Goal: Obtain resource: Download file/media

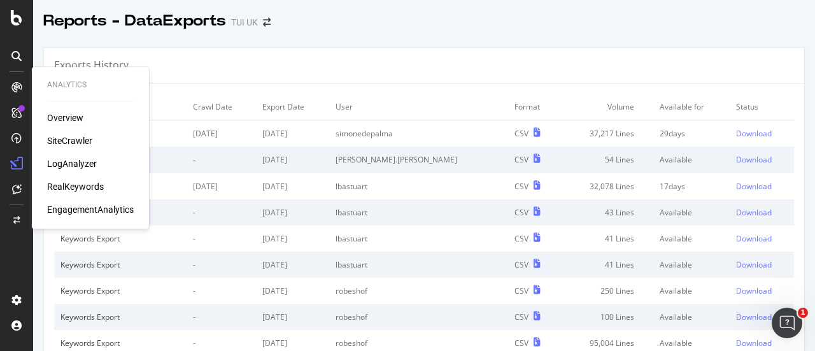
click at [66, 115] on div "Overview" at bounding box center [65, 117] width 36 height 13
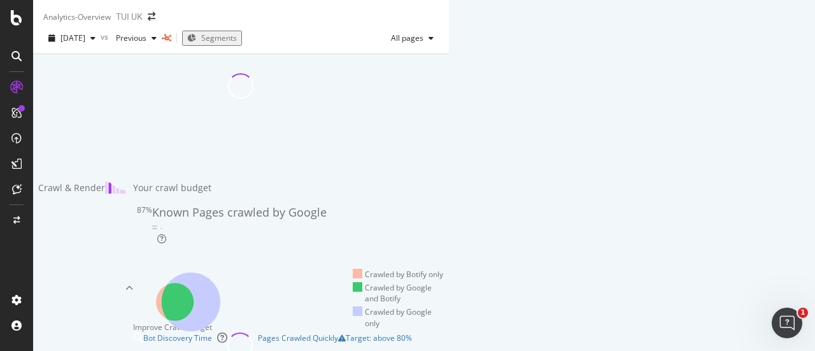
click at [171, 42] on icon at bounding box center [167, 38] width 10 height 8
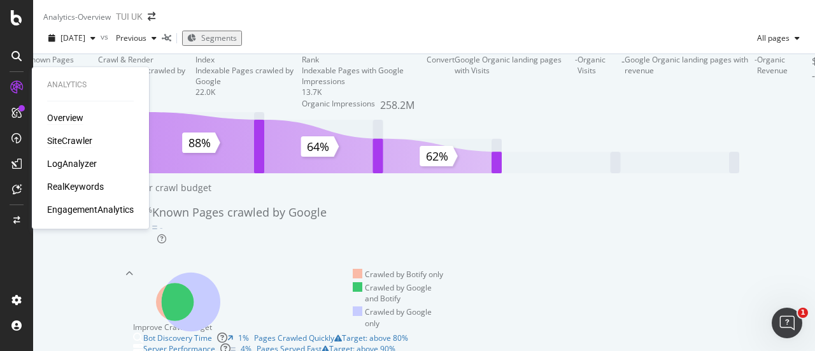
click at [62, 142] on div "SiteCrawler" at bounding box center [69, 140] width 45 height 13
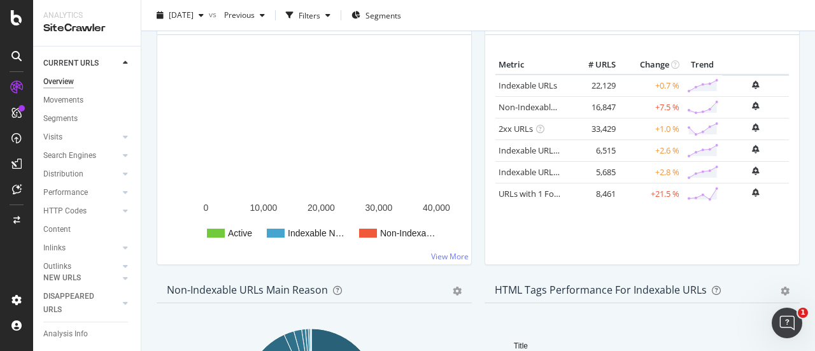
scroll to position [189, 0]
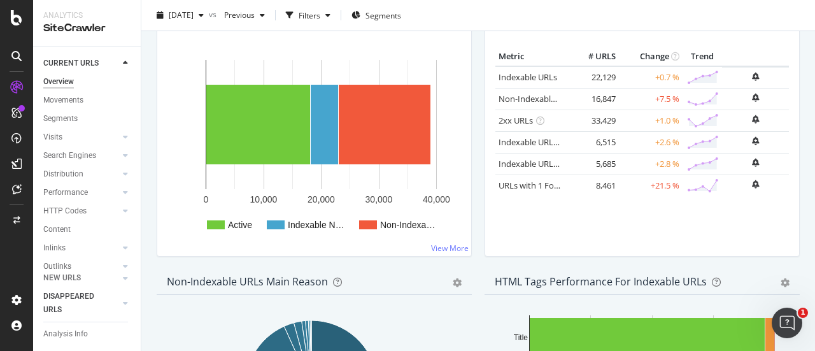
click at [116, 304] on div at bounding box center [113, 303] width 11 height 13
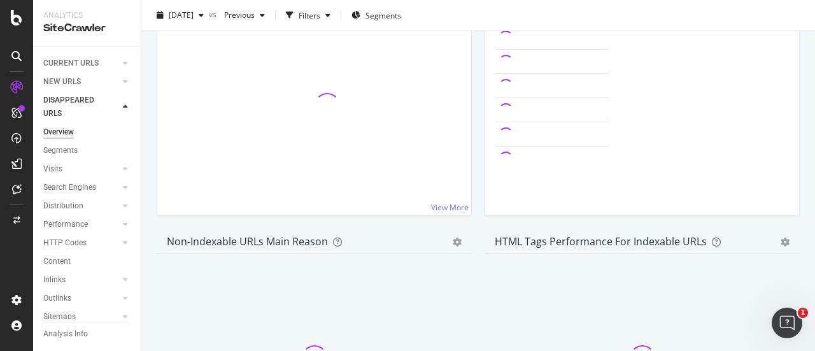
scroll to position [62, 0]
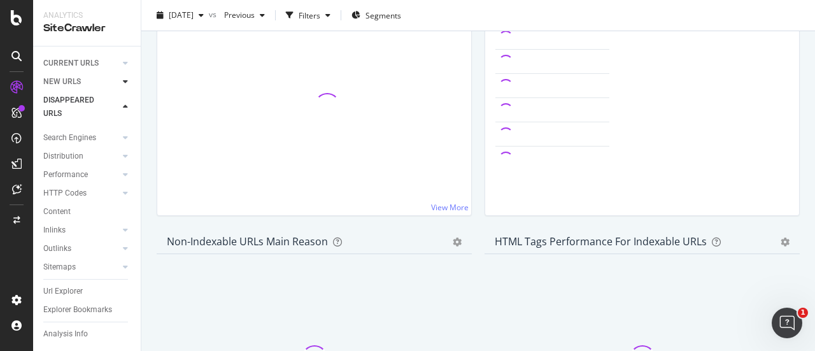
click at [121, 80] on div at bounding box center [125, 81] width 13 height 13
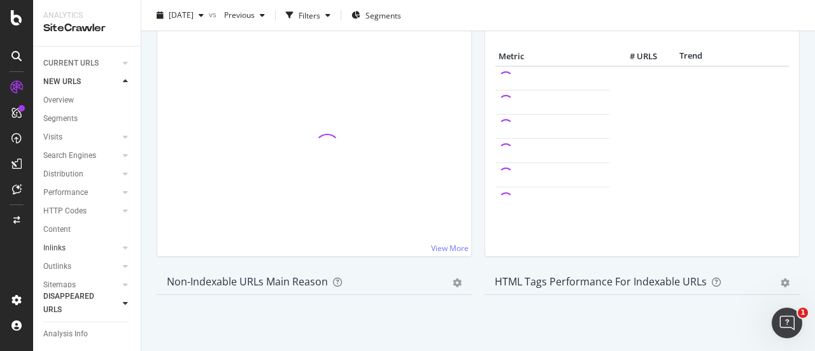
scroll to position [71, 0]
click at [74, 245] on div "Url Explorer" at bounding box center [62, 251] width 39 height 13
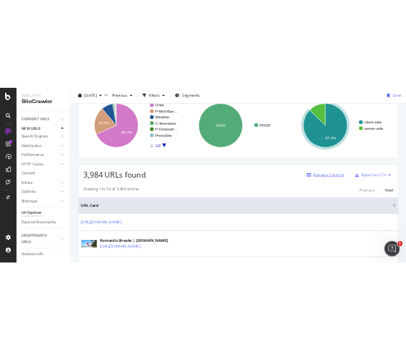
scroll to position [127, 0]
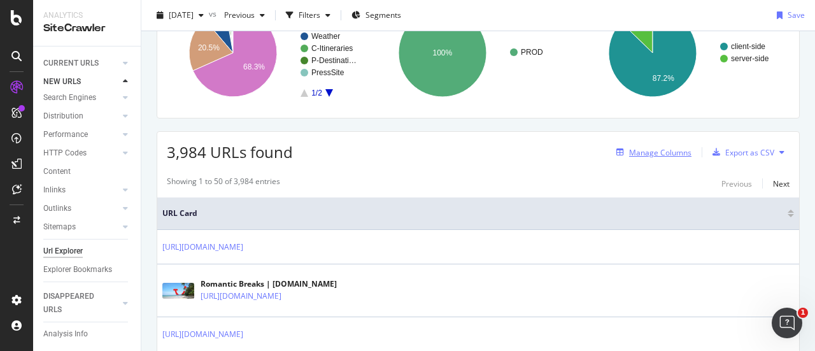
click at [629, 155] on div "Manage Columns" at bounding box center [660, 152] width 62 height 11
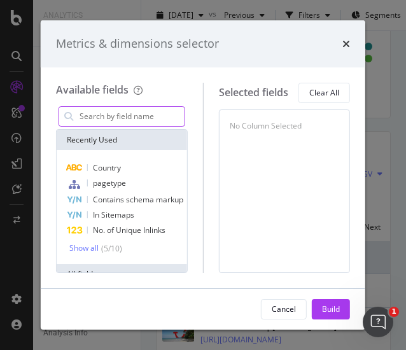
click at [101, 118] on input "modal" at bounding box center [131, 116] width 106 height 19
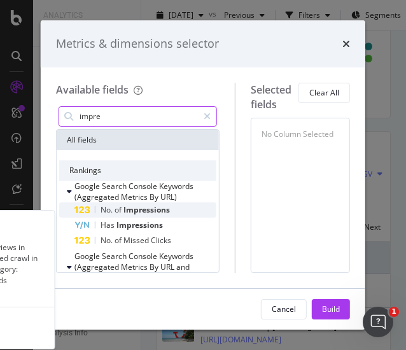
type input "impre"
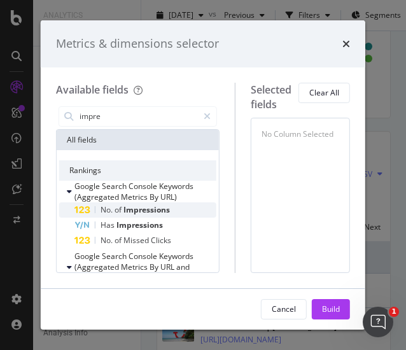
click at [140, 206] on span "Impressions" at bounding box center [147, 209] width 47 height 11
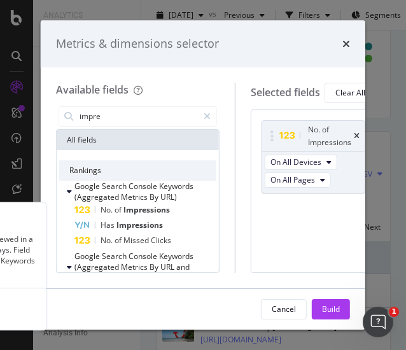
scroll to position [0, 8]
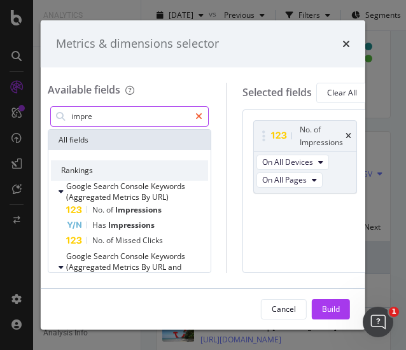
click at [208, 113] on div "modal" at bounding box center [199, 116] width 18 height 20
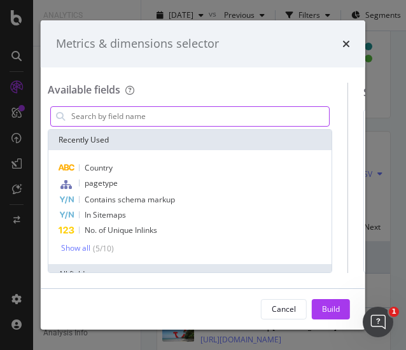
click at [191, 113] on input "modal" at bounding box center [199, 116] width 259 height 19
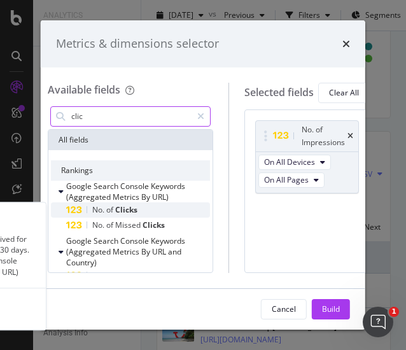
type input "clic"
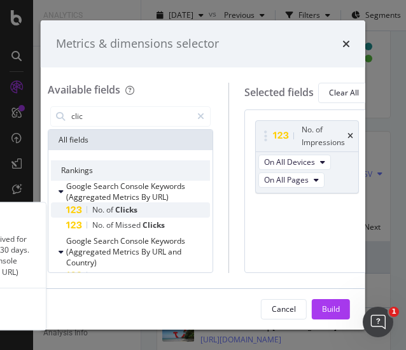
click at [124, 208] on span "Clicks" at bounding box center [126, 209] width 22 height 11
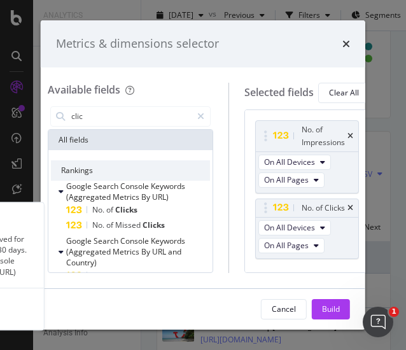
scroll to position [0, 10]
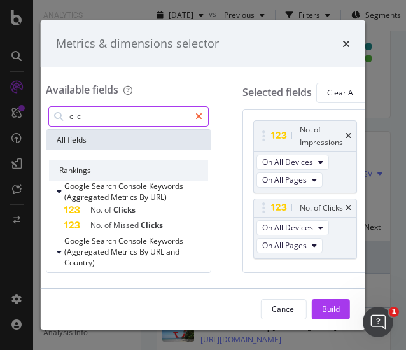
click at [203, 113] on icon "modal" at bounding box center [199, 116] width 7 height 9
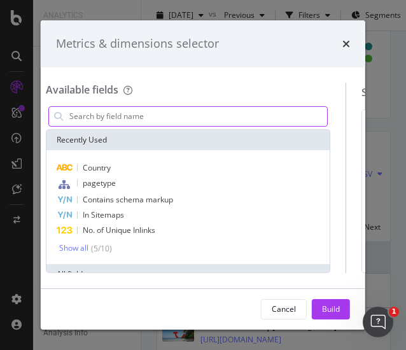
click at [182, 115] on input "modal" at bounding box center [197, 116] width 259 height 19
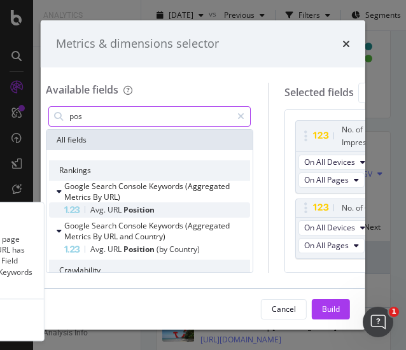
type input "pos"
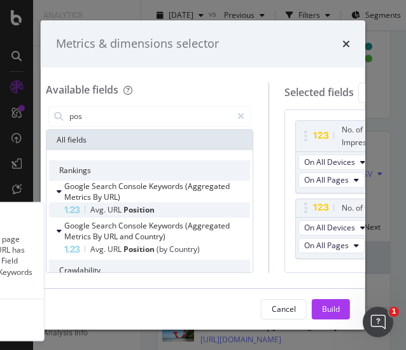
click at [134, 211] on span "Position" at bounding box center [139, 209] width 31 height 11
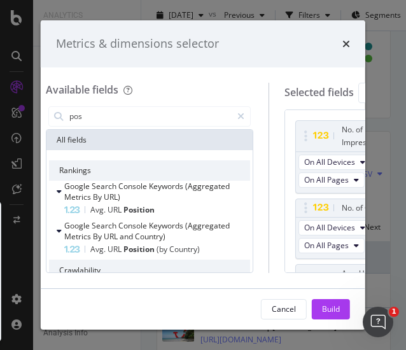
scroll to position [58, 0]
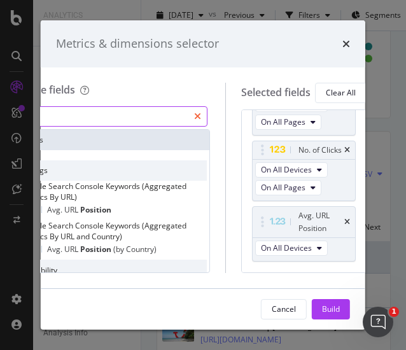
click at [201, 115] on icon "modal" at bounding box center [197, 116] width 7 height 9
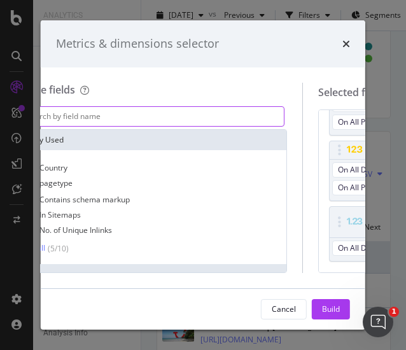
click at [149, 115] on input "modal" at bounding box center [154, 116] width 259 height 19
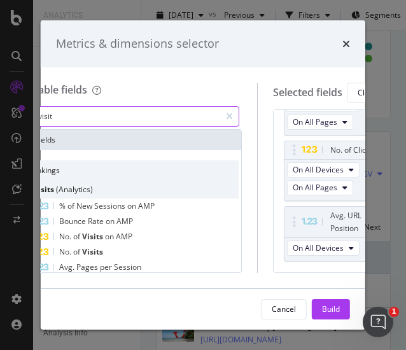
scroll to position [64, 0]
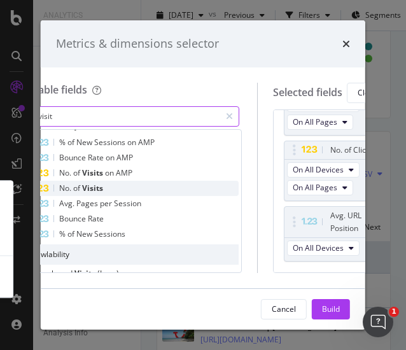
type input "visit"
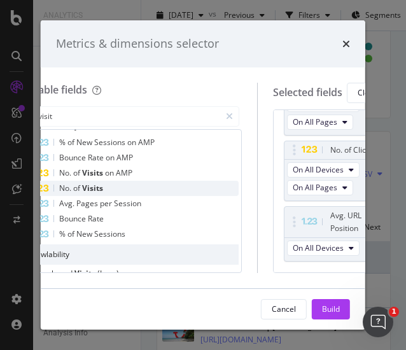
click at [118, 186] on div "No. of Visits" at bounding box center [136, 188] width 206 height 15
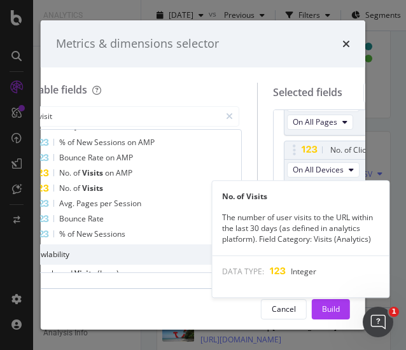
scroll to position [128, 0]
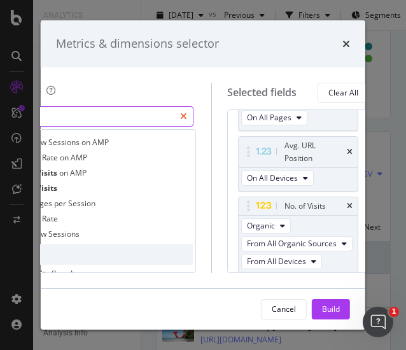
click at [187, 115] on icon "modal" at bounding box center [183, 116] width 7 height 9
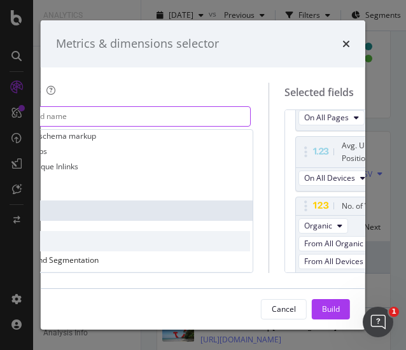
click at [155, 120] on input "modal" at bounding box center [120, 116] width 259 height 19
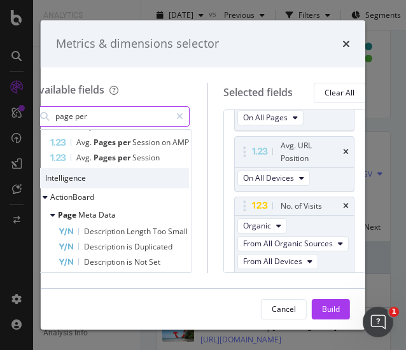
scroll to position [6, 0]
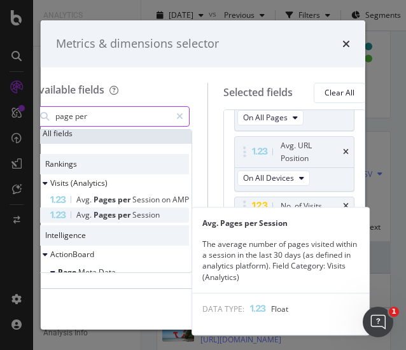
type input "page per"
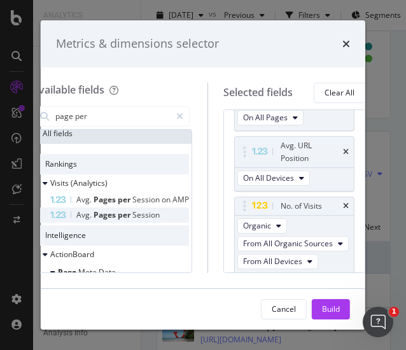
click at [141, 211] on span "Session" at bounding box center [145, 215] width 27 height 11
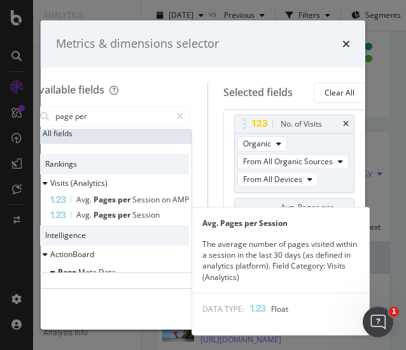
scroll to position [224, 0]
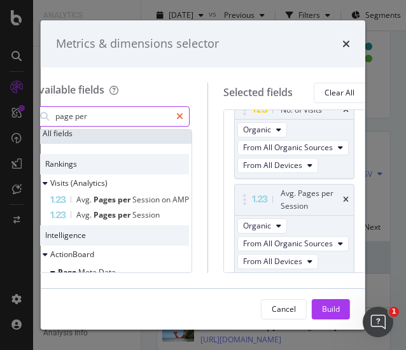
click at [176, 116] on icon "modal" at bounding box center [179, 116] width 7 height 9
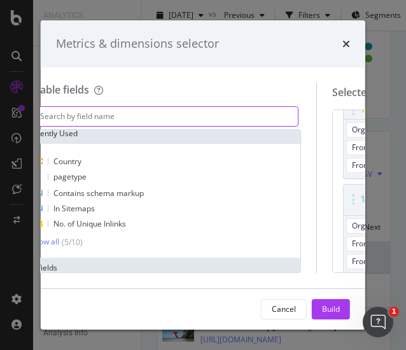
scroll to position [141, 0]
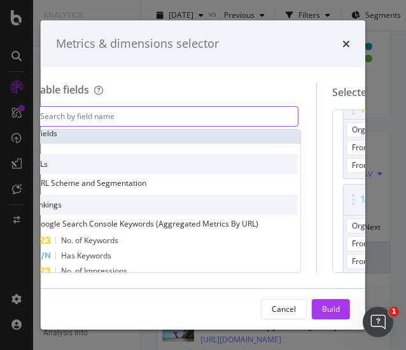
click at [124, 123] on input "modal" at bounding box center [168, 116] width 259 height 19
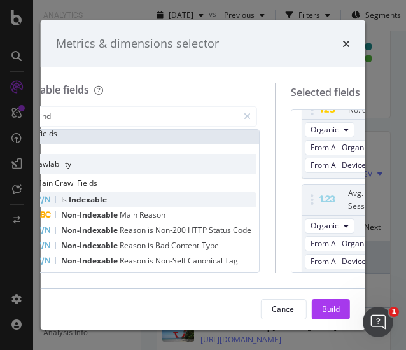
click at [121, 197] on div "Is Indexable" at bounding box center [146, 199] width 222 height 15
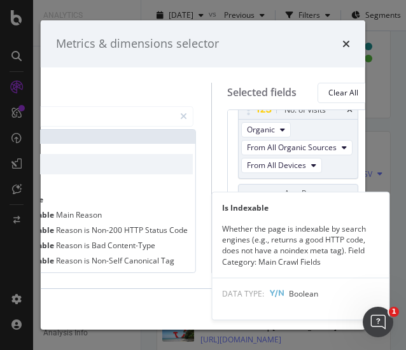
scroll to position [248, 0]
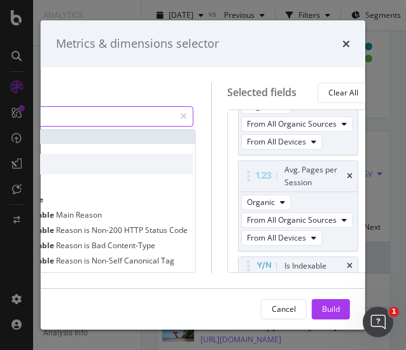
click at [153, 113] on input "ind" at bounding box center [74, 116] width 199 height 19
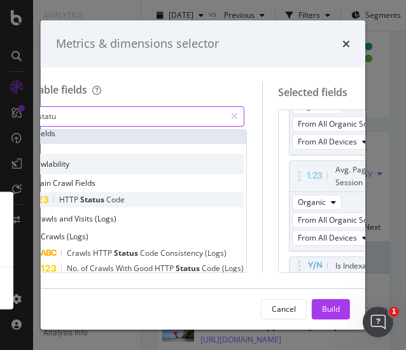
type input "statu"
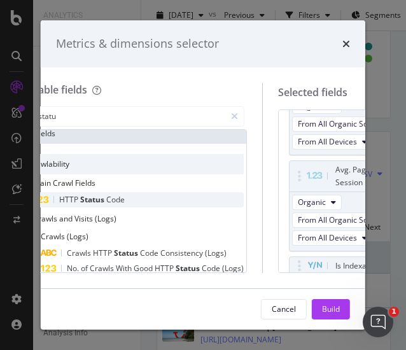
click at [139, 196] on div "HTTP Status Code" at bounding box center [138, 199] width 211 height 15
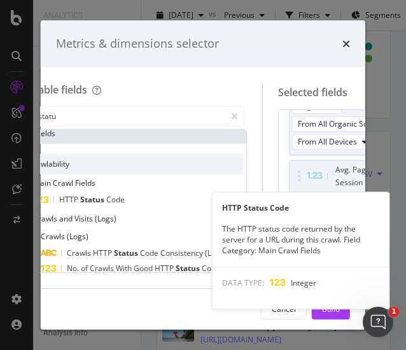
scroll to position [284, 0]
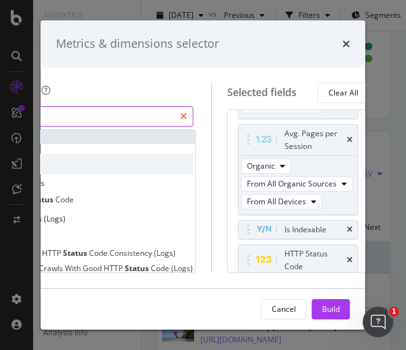
click at [193, 110] on div "modal" at bounding box center [184, 116] width 18 height 20
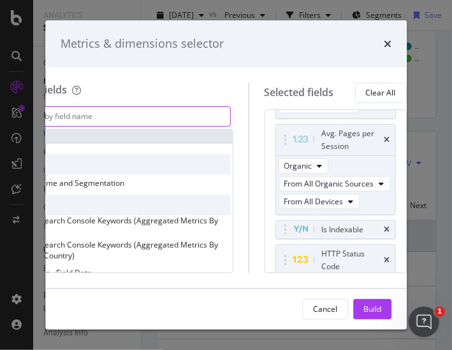
scroll to position [0, 84]
drag, startPoint x: 188, startPoint y: 96, endPoint x: 182, endPoint y: 99, distance: 6.9
click at [182, 99] on div "Available fields Recently Used Country pagetype Contains schema markup In Sitem…" at bounding box center [122, 178] width 254 height 190
click at [198, 203] on div "Rankings" at bounding box center [114, 205] width 232 height 20
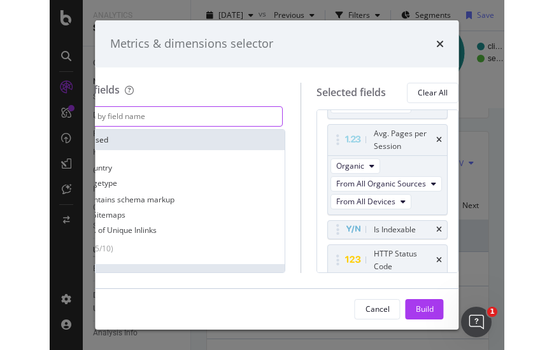
scroll to position [0, 0]
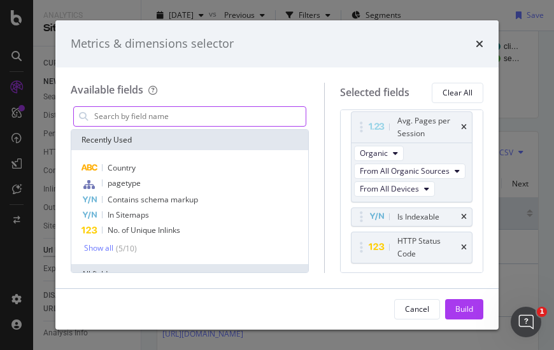
click at [173, 117] on input "modal" at bounding box center [199, 116] width 213 height 19
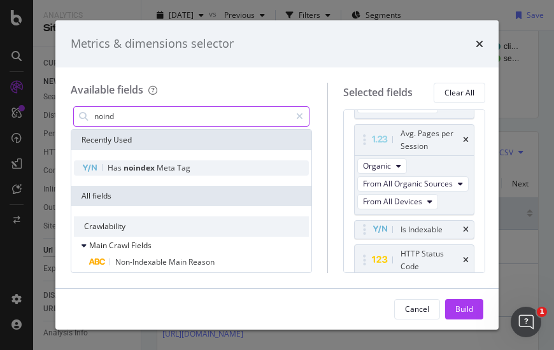
type input "noind"
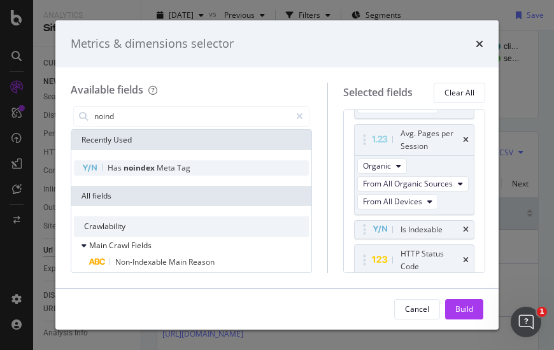
click at [154, 172] on span "noindex" at bounding box center [140, 167] width 33 height 11
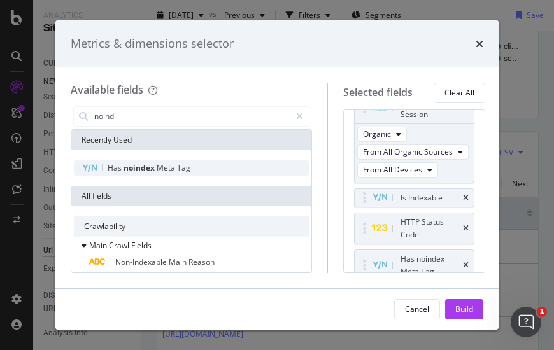
scroll to position [321, 0]
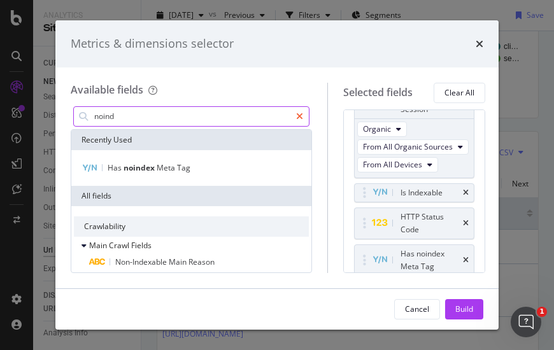
click at [304, 124] on div "modal" at bounding box center [299, 116] width 18 height 20
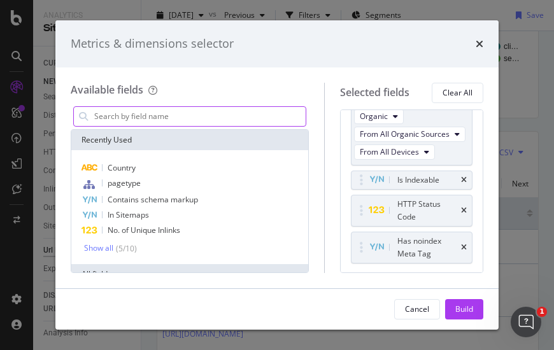
click at [257, 119] on input "modal" at bounding box center [199, 116] width 213 height 19
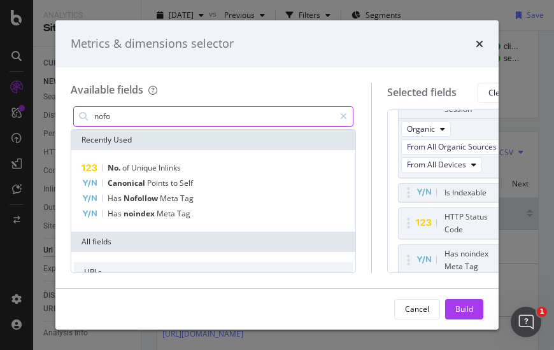
click at [257, 119] on input "nofo" at bounding box center [213, 116] width 241 height 19
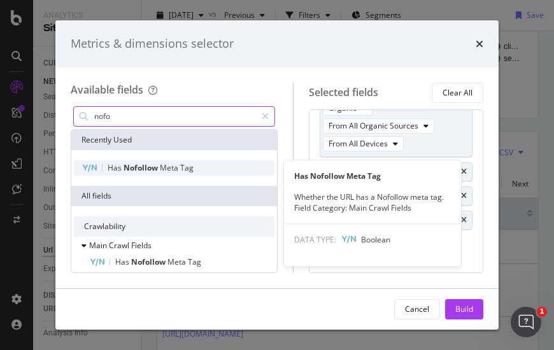
type input "nofo"
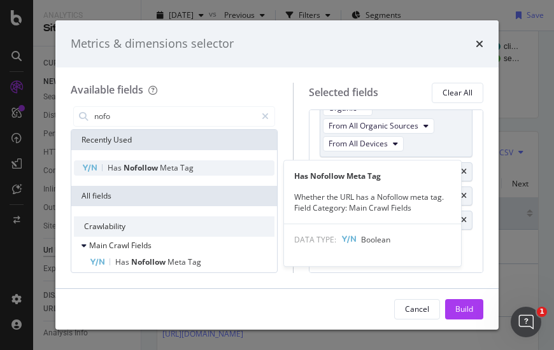
click at [124, 168] on span "Nofollow" at bounding box center [142, 167] width 36 height 11
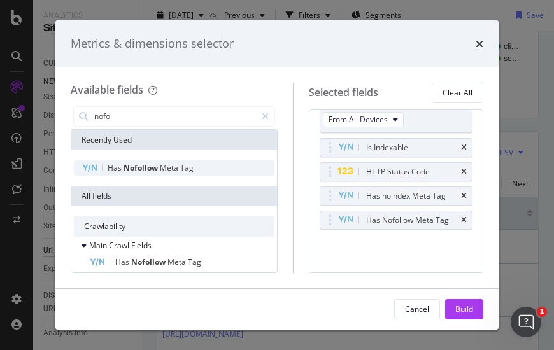
scroll to position [319, 0]
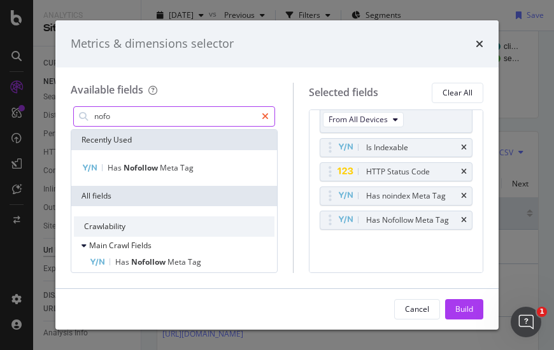
click at [269, 118] on icon "modal" at bounding box center [265, 116] width 7 height 9
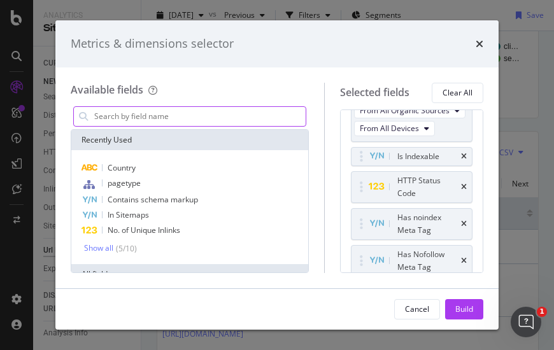
click at [303, 113] on input "modal" at bounding box center [199, 116] width 213 height 19
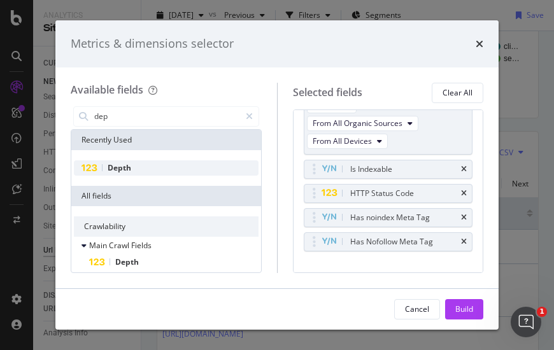
click at [180, 162] on div "Depth" at bounding box center [166, 168] width 185 height 15
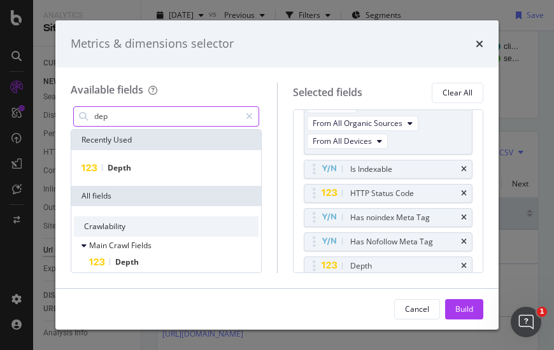
click at [132, 123] on input "dep" at bounding box center [166, 116] width 147 height 19
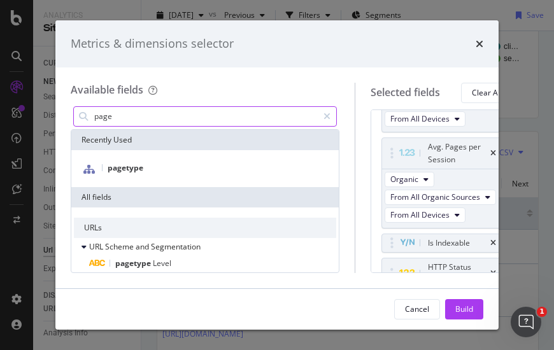
scroll to position [345, 0]
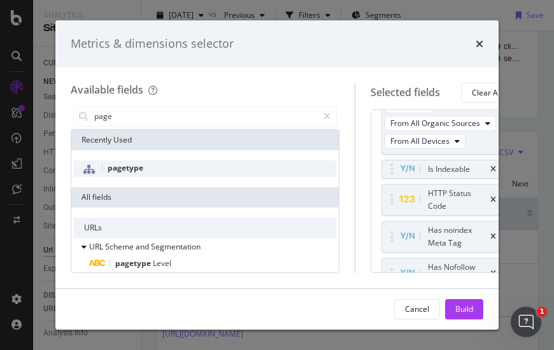
click at [134, 167] on span "pagetype" at bounding box center [126, 167] width 36 height 11
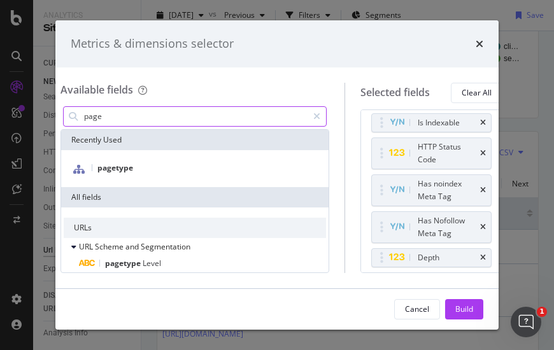
scroll to position [405, 0]
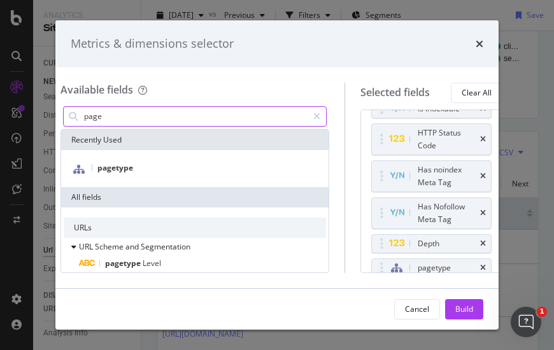
click at [137, 124] on input "page" at bounding box center [195, 116] width 225 height 19
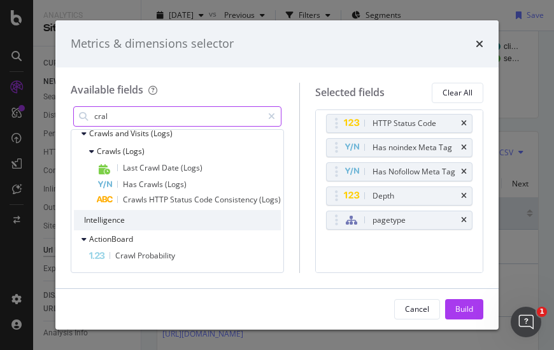
scroll to position [317, 0]
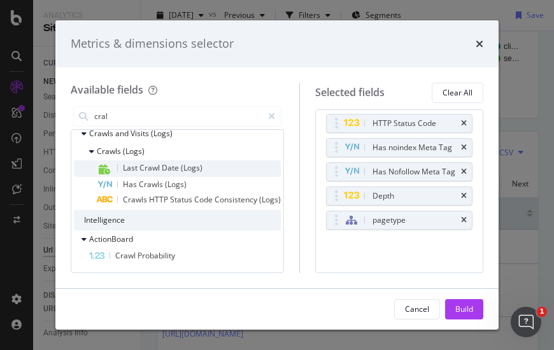
click at [172, 166] on span "Date" at bounding box center [171, 167] width 19 height 11
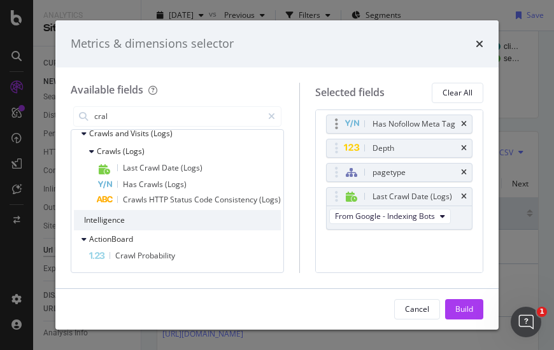
scroll to position [469, 0]
click at [420, 213] on span "From Google - Indexing Bots" at bounding box center [385, 216] width 100 height 11
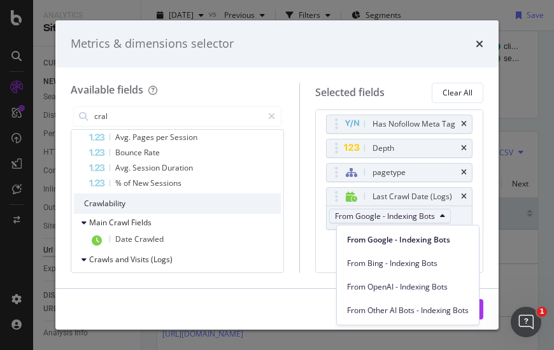
scroll to position [190, 0]
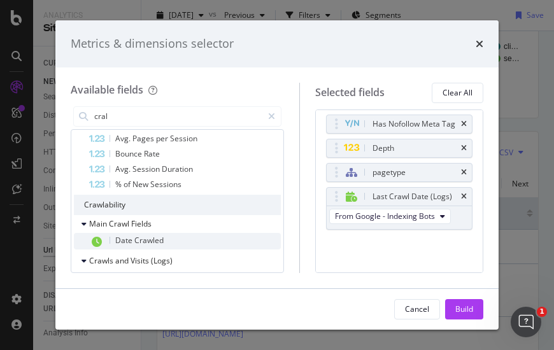
click at [164, 240] on div "Date Crawled" at bounding box center [185, 241] width 192 height 17
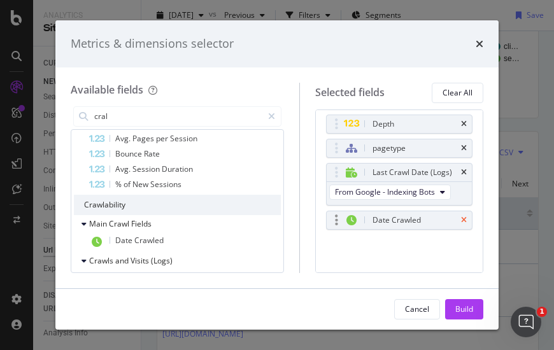
click at [461, 224] on icon "times" at bounding box center [464, 221] width 6 height 8
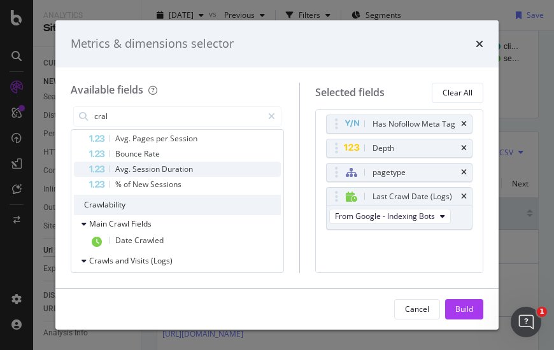
scroll to position [0, 0]
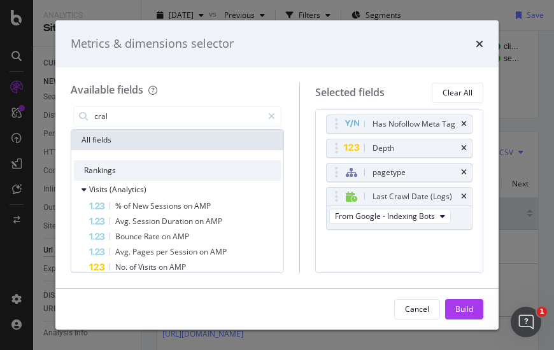
click at [143, 105] on div "cral" at bounding box center [177, 116] width 213 height 25
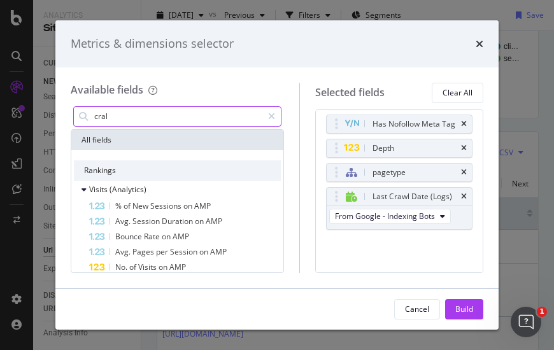
click at [142, 110] on input "cral" at bounding box center [177, 116] width 169 height 19
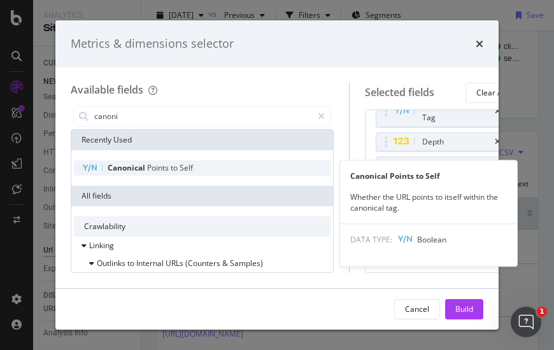
click at [168, 166] on span "Points" at bounding box center [159, 167] width 24 height 11
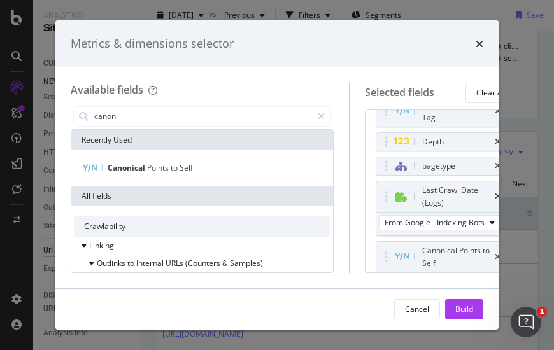
scroll to position [0, 17]
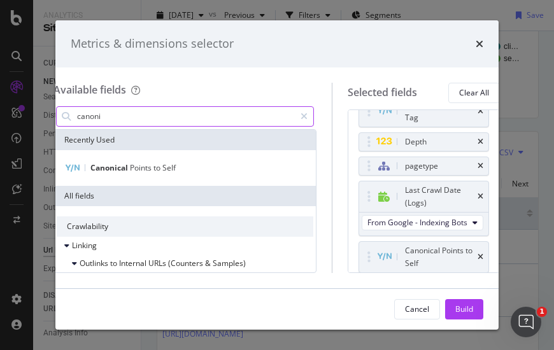
click at [154, 115] on input "canoni" at bounding box center [185, 116] width 219 height 19
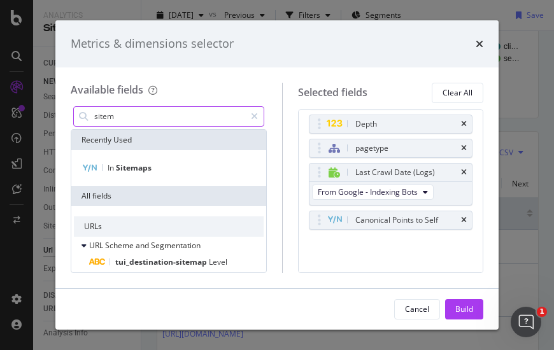
scroll to position [0, 0]
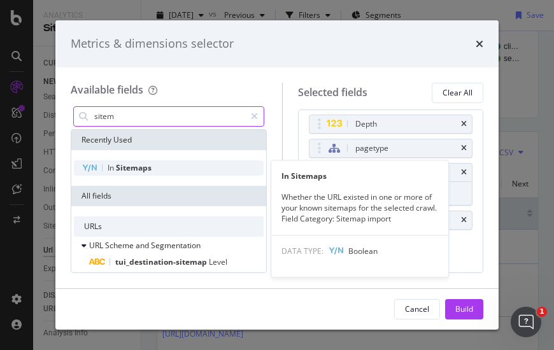
type input "sitem"
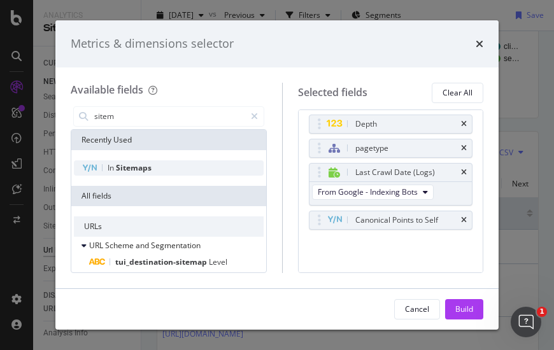
click at [141, 171] on span "Sitemaps" at bounding box center [134, 167] width 36 height 11
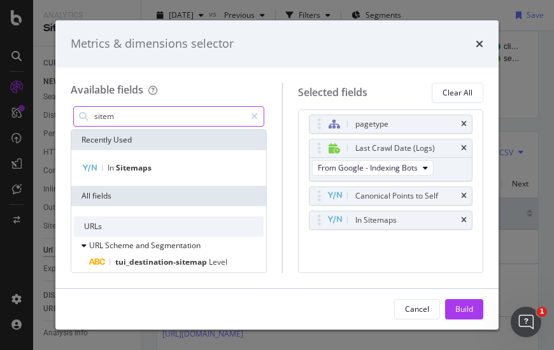
click at [165, 118] on input "sitem" at bounding box center [169, 116] width 152 height 19
click at [264, 119] on div "modal" at bounding box center [254, 116] width 18 height 20
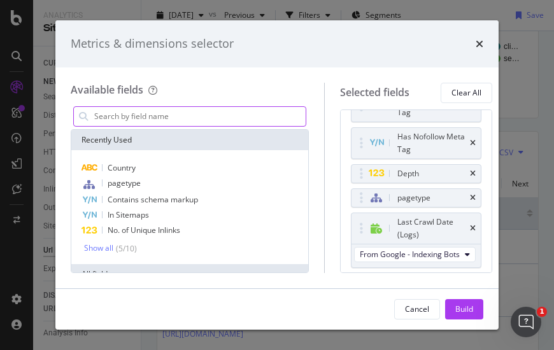
scroll to position [469, 0]
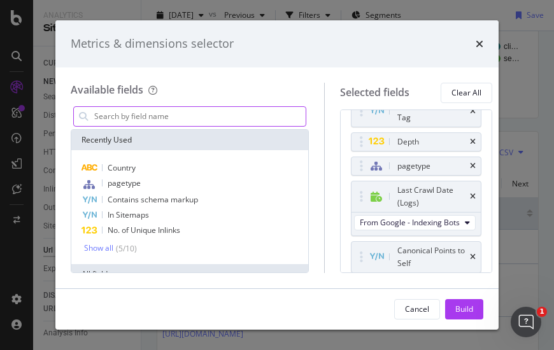
click at [259, 117] on input "modal" at bounding box center [199, 116] width 213 height 19
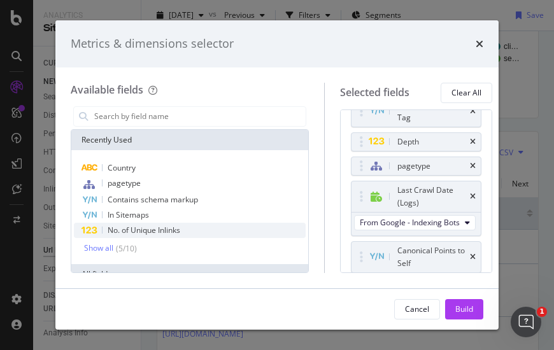
click at [201, 229] on div "No. of Unique Inlinks" at bounding box center [190, 230] width 232 height 15
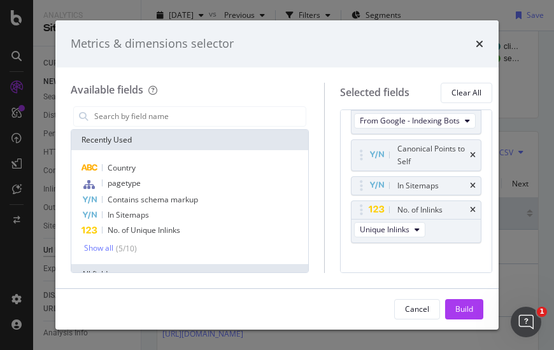
scroll to position [576, 0]
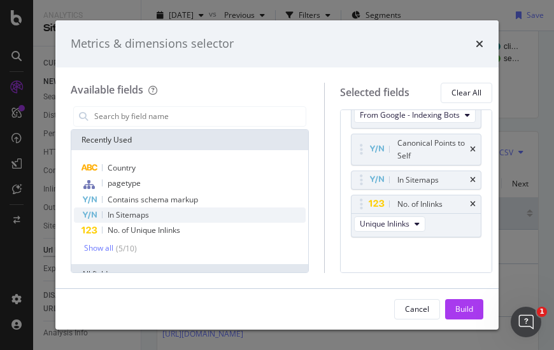
drag, startPoint x: 410, startPoint y: 204, endPoint x: 218, endPoint y: 219, distance: 193.0
click at [225, 218] on div "In Sitemaps" at bounding box center [190, 215] width 232 height 15
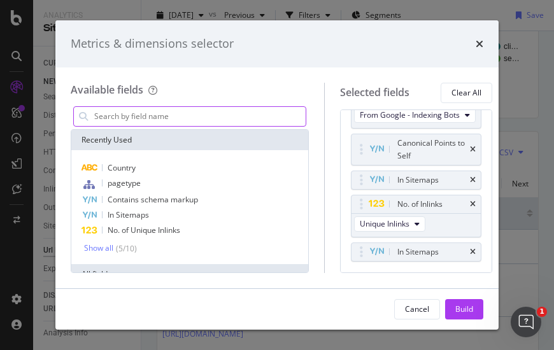
click at [168, 122] on input "modal" at bounding box center [199, 116] width 213 height 19
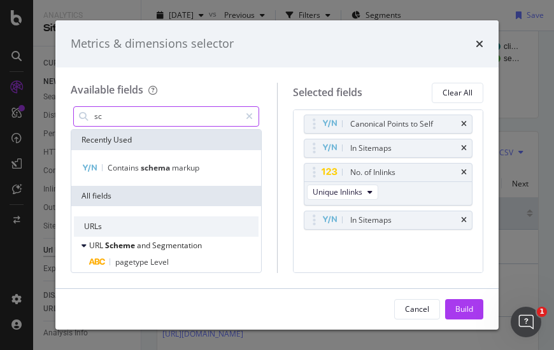
scroll to position [490, 0]
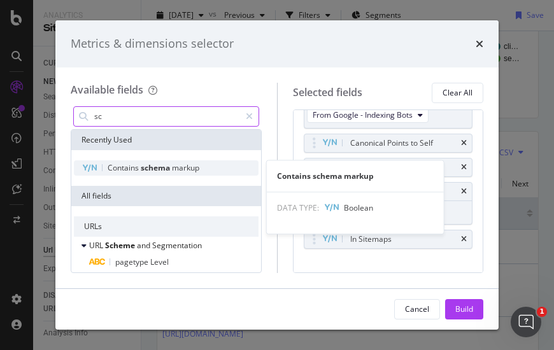
type input "sc"
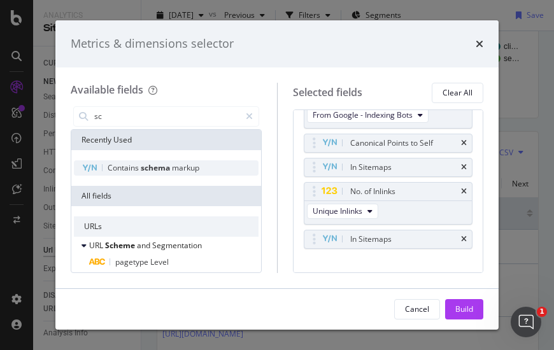
click at [171, 168] on span "schema" at bounding box center [156, 167] width 31 height 11
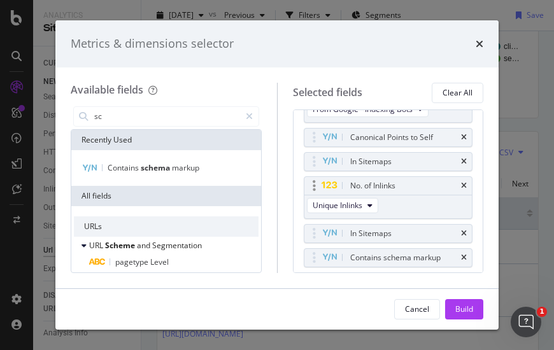
scroll to position [538, 0]
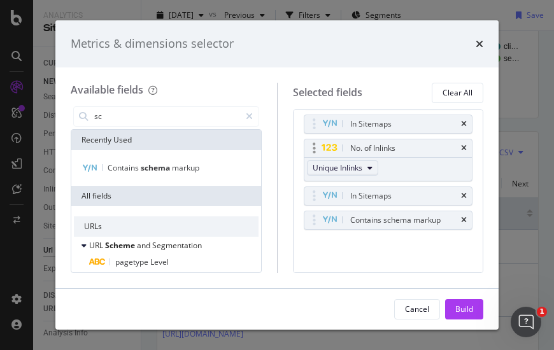
click at [361, 162] on span "Unique Inlinks" at bounding box center [338, 167] width 50 height 11
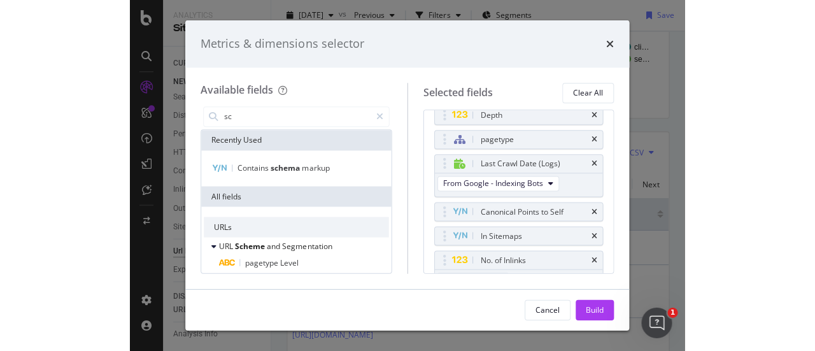
scroll to position [423, 0]
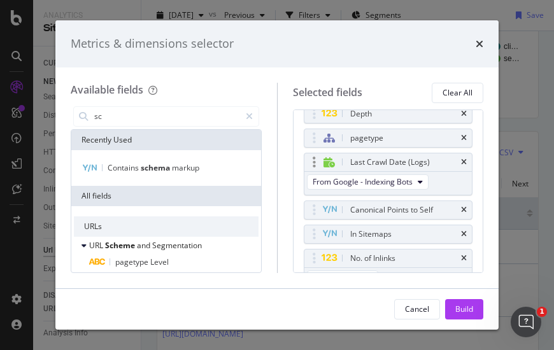
click at [334, 159] on icon "modal" at bounding box center [329, 162] width 11 height 10
click at [317, 156] on div "modal" at bounding box center [314, 162] width 15 height 13
click at [319, 157] on div "modal" at bounding box center [314, 162] width 15 height 13
click at [316, 161] on icon "modal" at bounding box center [314, 162] width 3 height 13
click at [316, 163] on icon "modal" at bounding box center [314, 162] width 3 height 13
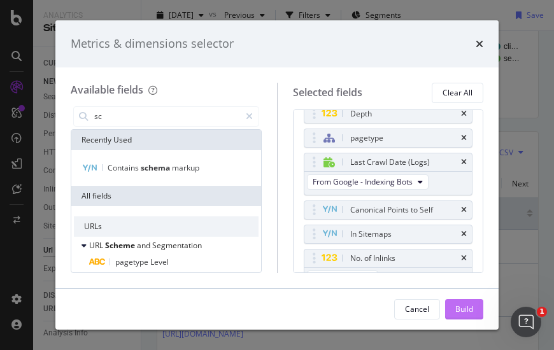
click at [454, 306] on button "Build" at bounding box center [464, 309] width 38 height 20
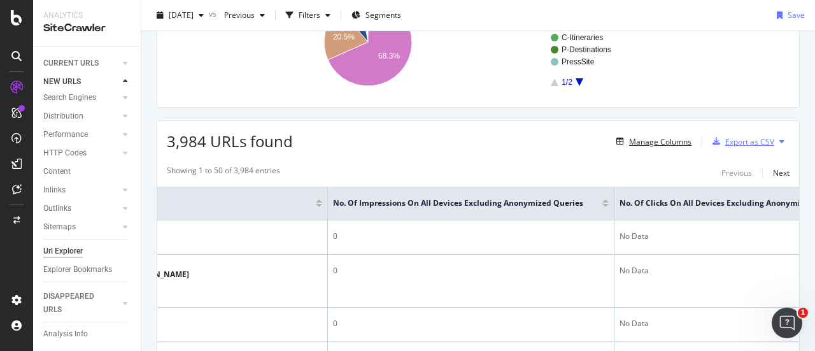
scroll to position [0, 118]
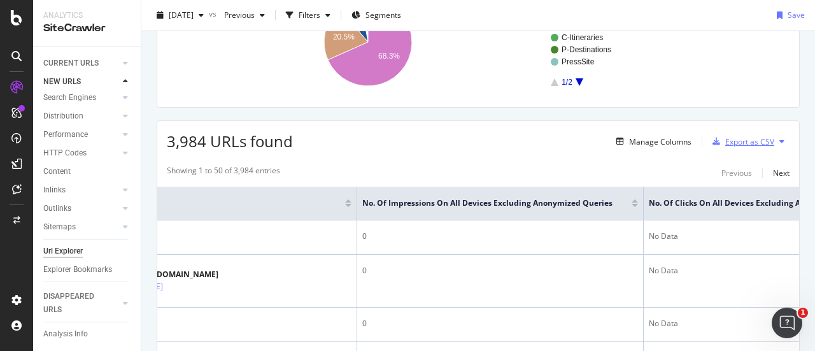
click at [741, 136] on div "Export as CSV" at bounding box center [750, 141] width 49 height 11
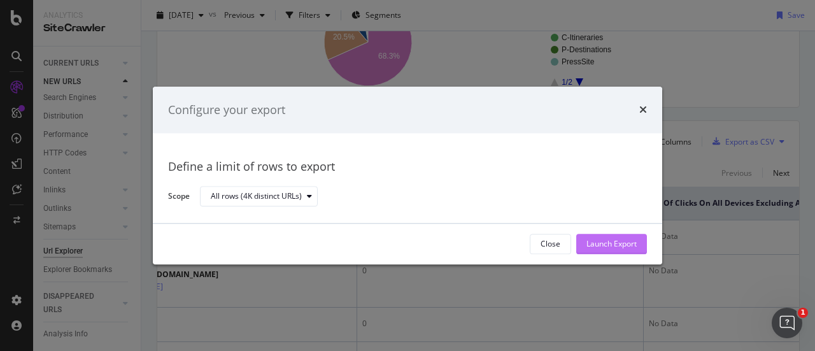
click at [622, 243] on div "Launch Export" at bounding box center [612, 244] width 50 height 11
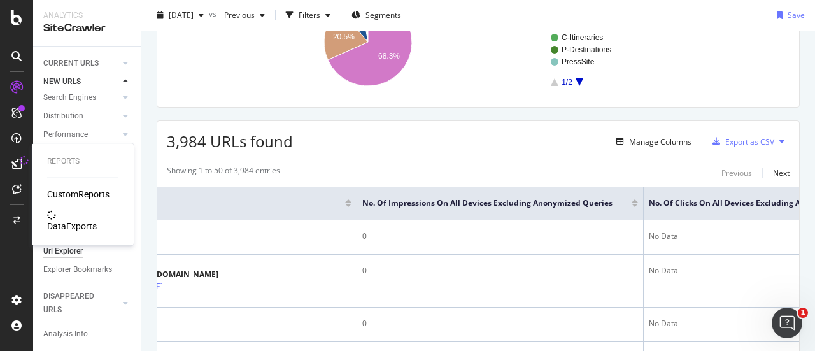
click at [83, 220] on div "DataExports" at bounding box center [72, 226] width 50 height 13
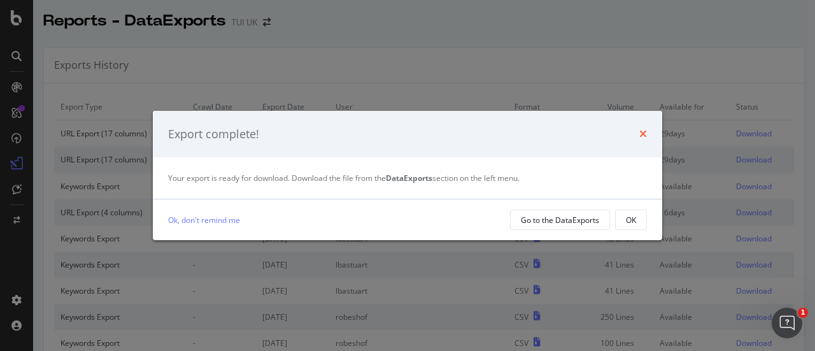
click at [645, 135] on icon "times" at bounding box center [644, 134] width 8 height 10
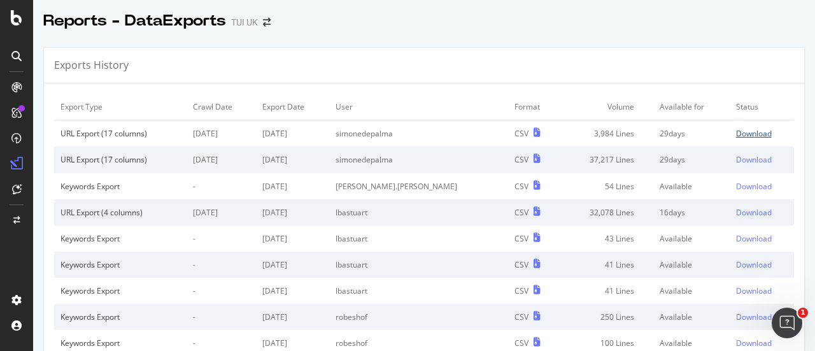
click at [736, 129] on div "Download" at bounding box center [754, 133] width 36 height 11
